Goal: Check status: Check status

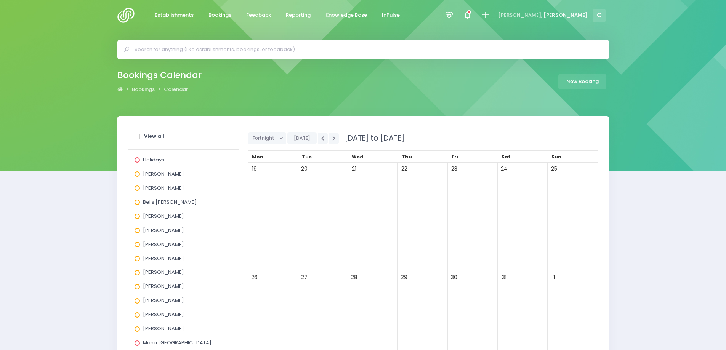
scroll to position [38, 0]
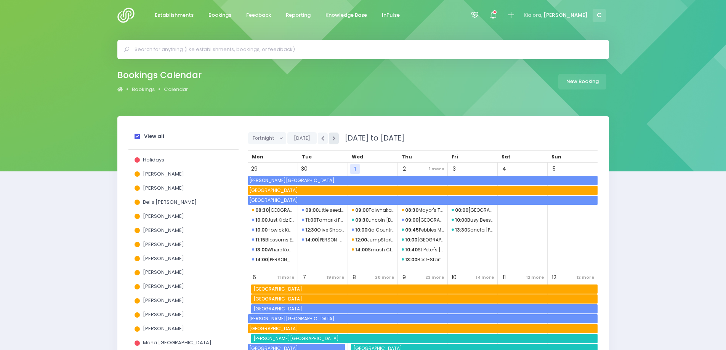
click at [334, 140] on icon "button" at bounding box center [334, 138] width 3 height 5
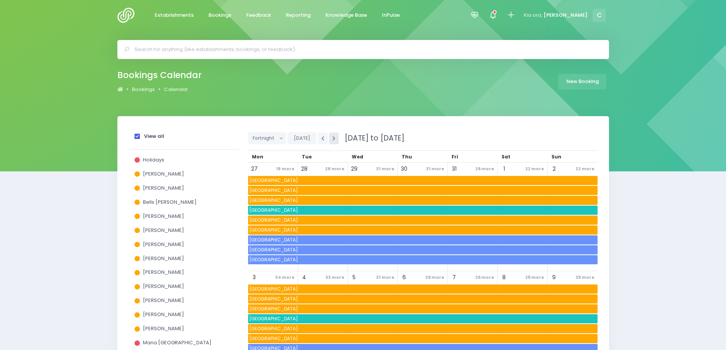
click at [334, 140] on icon "button" at bounding box center [334, 138] width 3 height 5
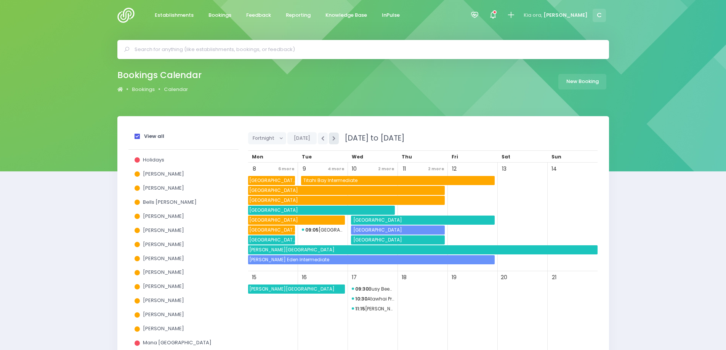
click at [334, 140] on icon "button" at bounding box center [334, 138] width 3 height 5
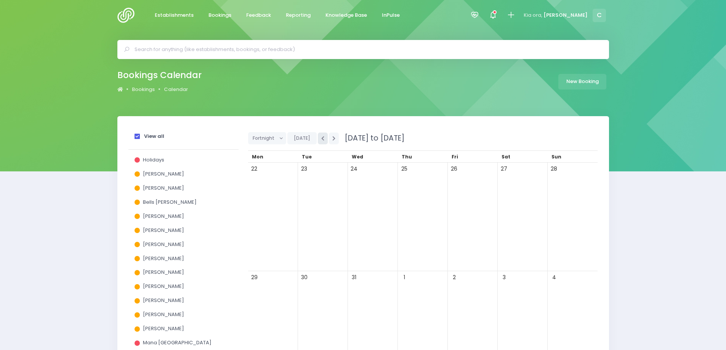
click at [323, 140] on icon "button" at bounding box center [322, 138] width 3 height 5
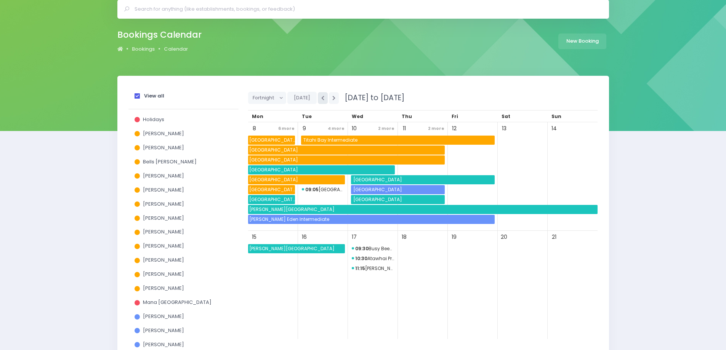
scroll to position [38, 0]
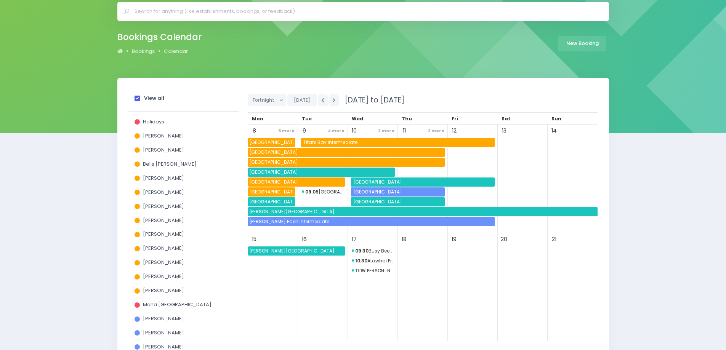
click at [139, 98] on span at bounding box center [137, 98] width 5 height 5
click at [0, 0] on input "View all" at bounding box center [0, 0] width 0 height 0
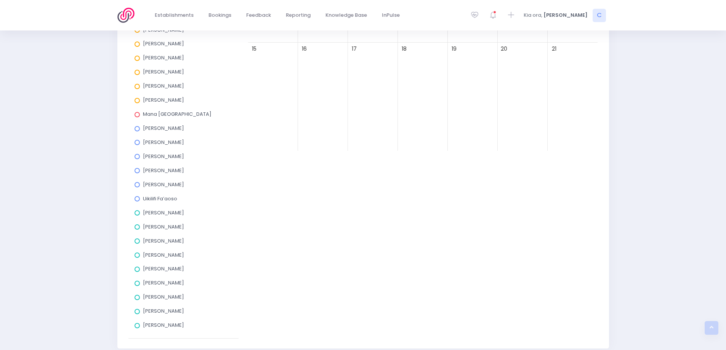
scroll to position [185, 0]
click at [137, 185] on span at bounding box center [137, 185] width 5 height 5
click at [0, 0] on input "[PERSON_NAME]" at bounding box center [0, 0] width 0 height 0
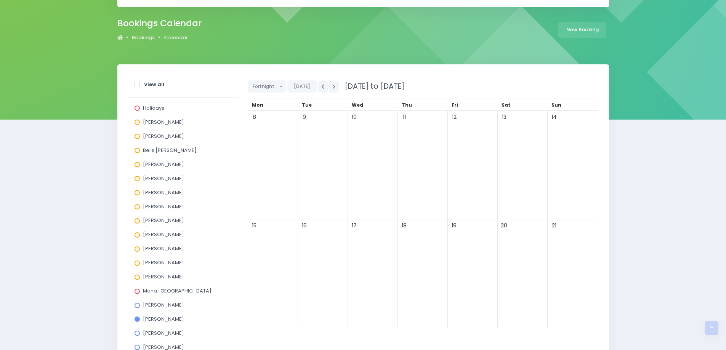
scroll to position [33, 0]
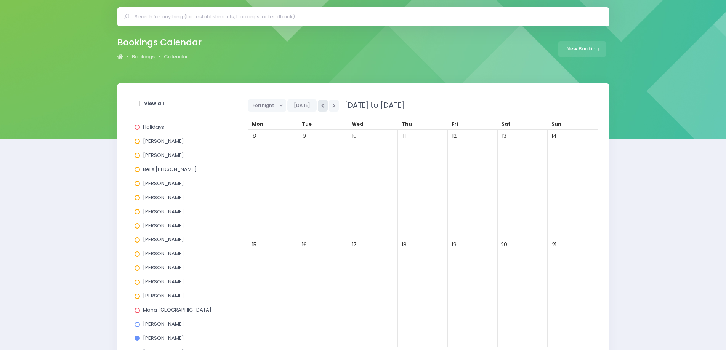
click at [321, 108] on icon "button" at bounding box center [322, 105] width 3 height 5
click at [333, 104] on icon "button" at bounding box center [334, 105] width 3 height 5
click at [333, 105] on icon "button" at bounding box center [334, 105] width 3 height 5
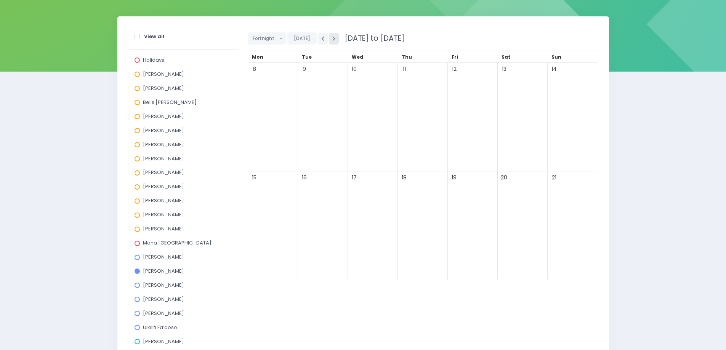
scroll to position [109, 0]
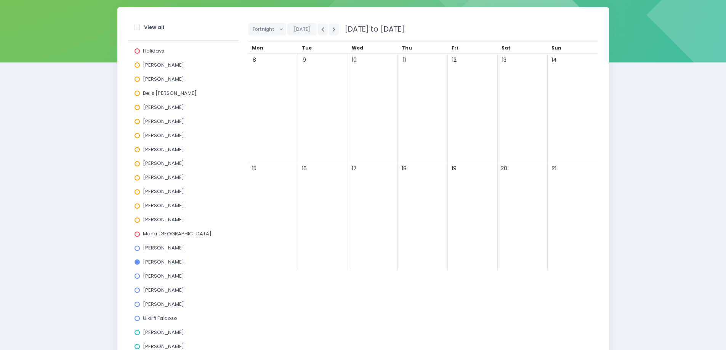
click at [137, 262] on span at bounding box center [137, 262] width 5 height 5
click at [0, 0] on input "[PERSON_NAME]" at bounding box center [0, 0] width 0 height 0
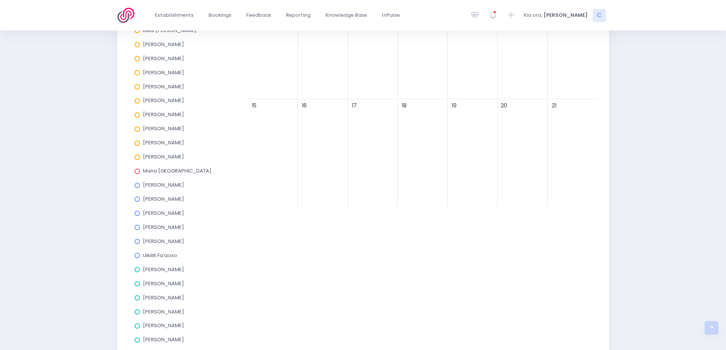
scroll to position [185, 0]
click at [136, 185] on span at bounding box center [137, 185] width 5 height 5
click at [0, 0] on input "[PERSON_NAME]" at bounding box center [0, 0] width 0 height 0
click at [137, 242] on span at bounding box center [137, 242] width 5 height 5
click at [0, 0] on input "Uikilifi Fa’aoso" at bounding box center [0, 0] width 0 height 0
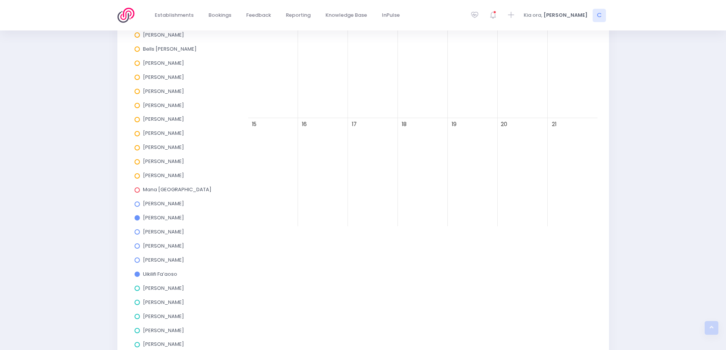
scroll to position [71, 0]
